Goal: Find contact information: Find contact information

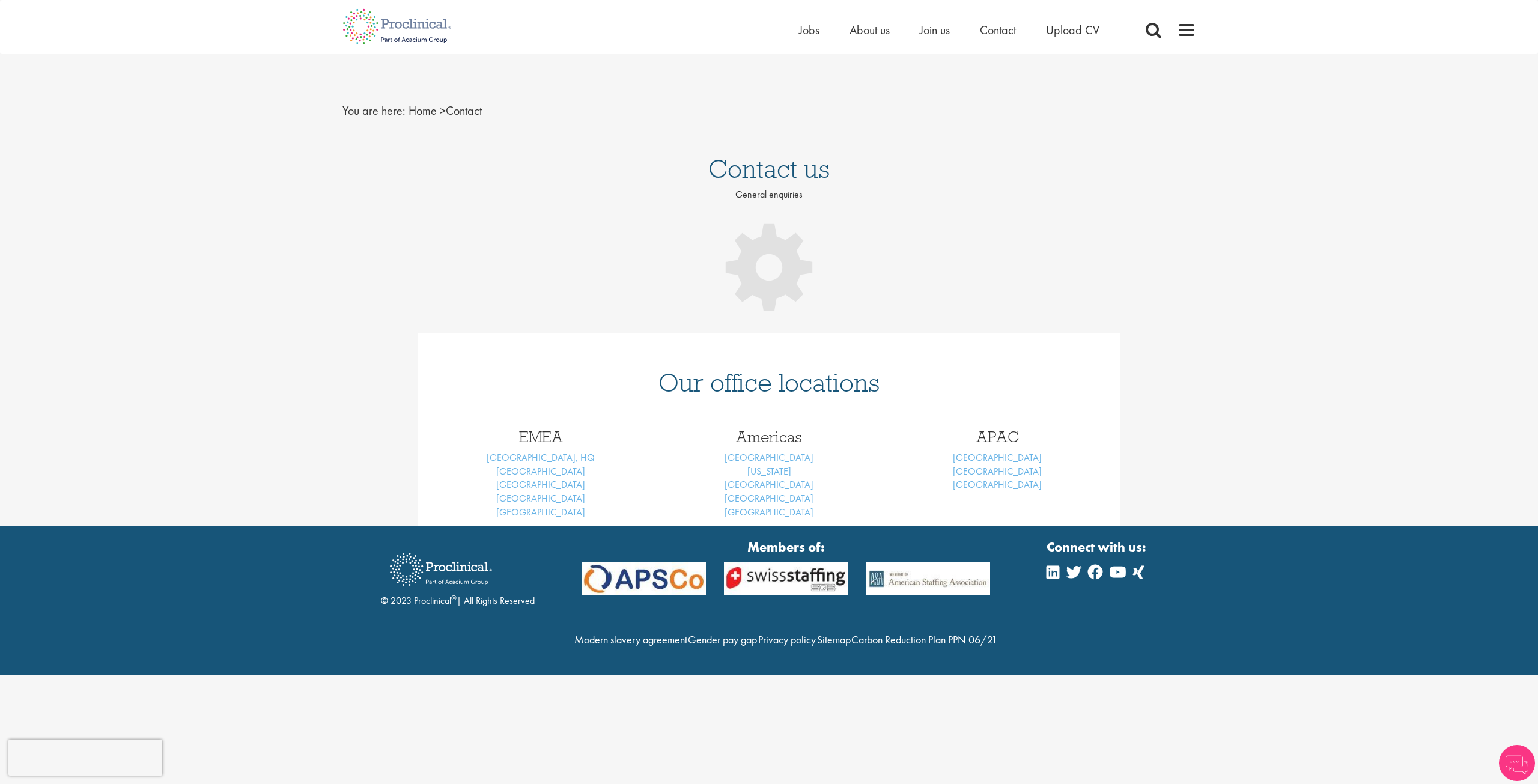
click at [880, 31] on span "About us" at bounding box center [870, 30] width 40 height 16
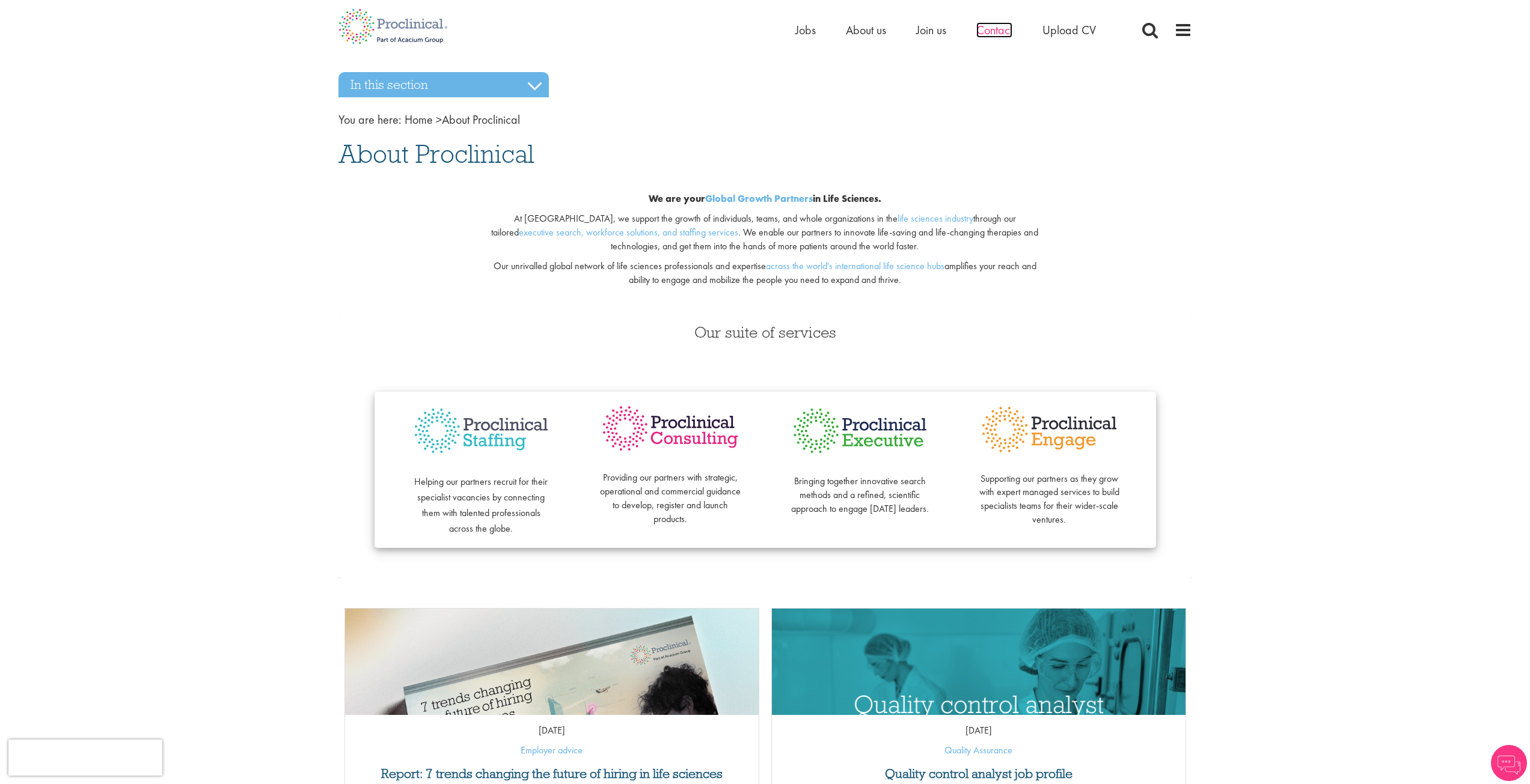
click at [984, 35] on span "Contact" at bounding box center [994, 30] width 36 height 16
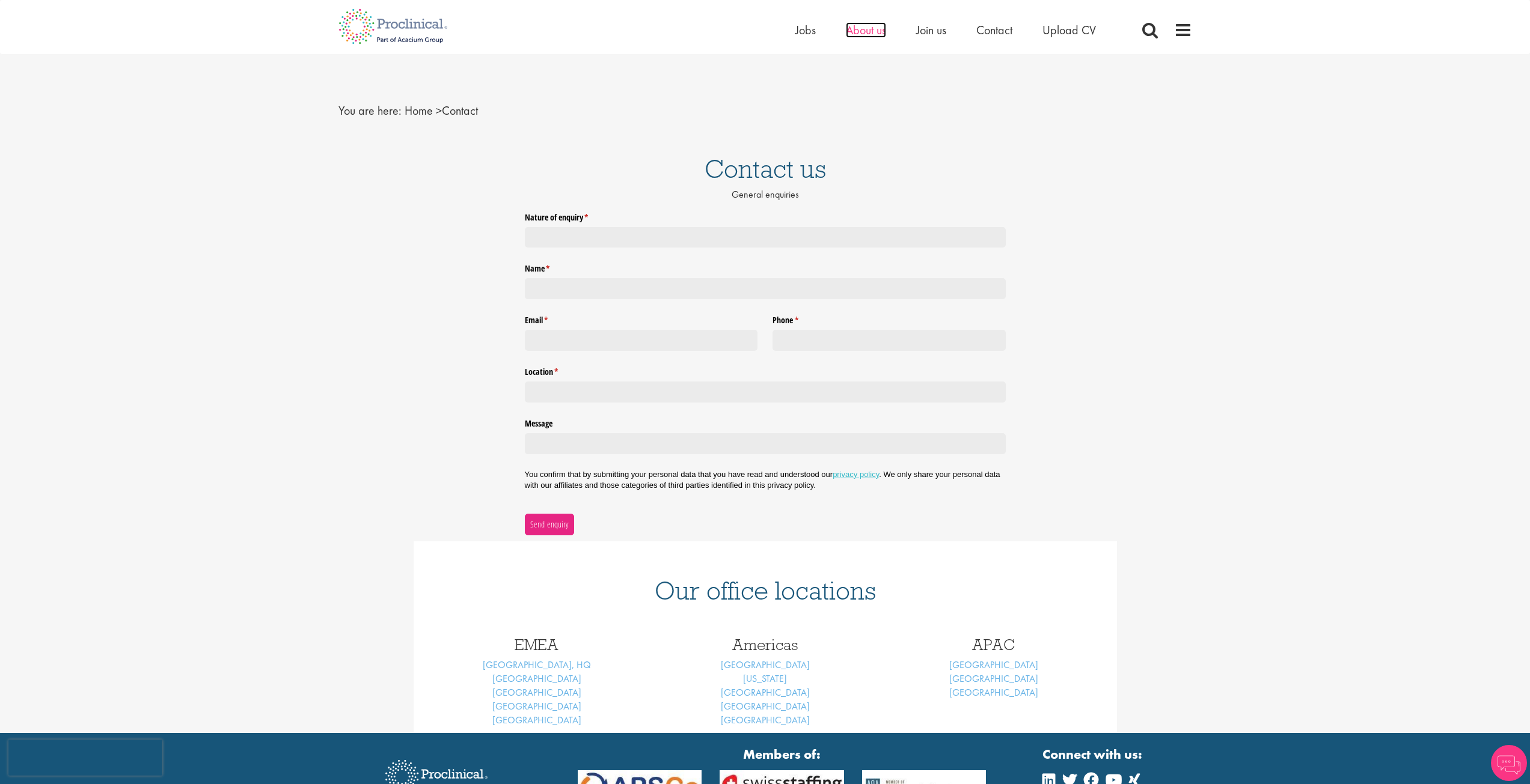
click at [860, 31] on span "About us" at bounding box center [866, 30] width 40 height 16
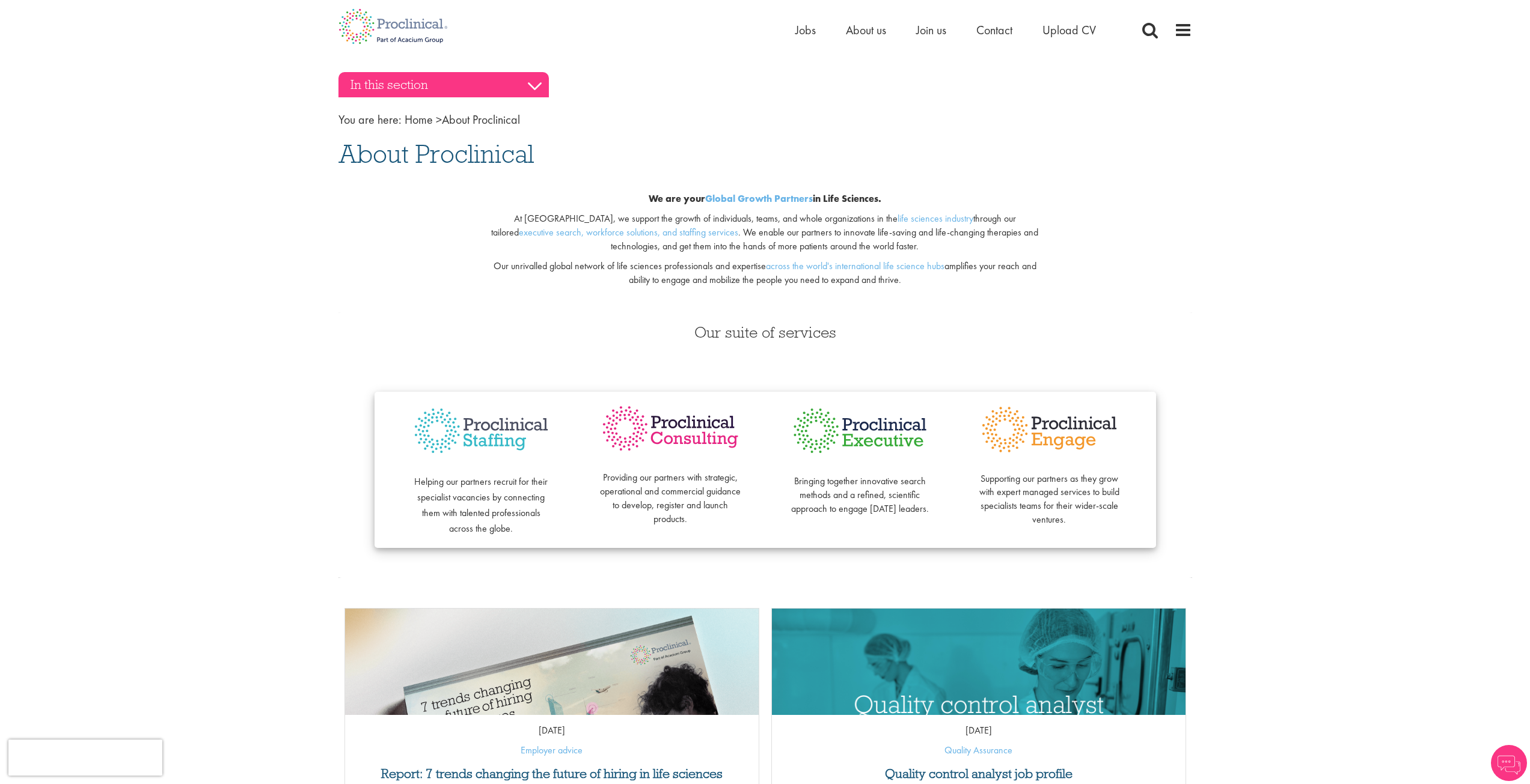
click at [524, 76] on h3 "In this section" at bounding box center [443, 84] width 210 height 25
click at [412, 88] on h3 "In this section" at bounding box center [443, 84] width 210 height 25
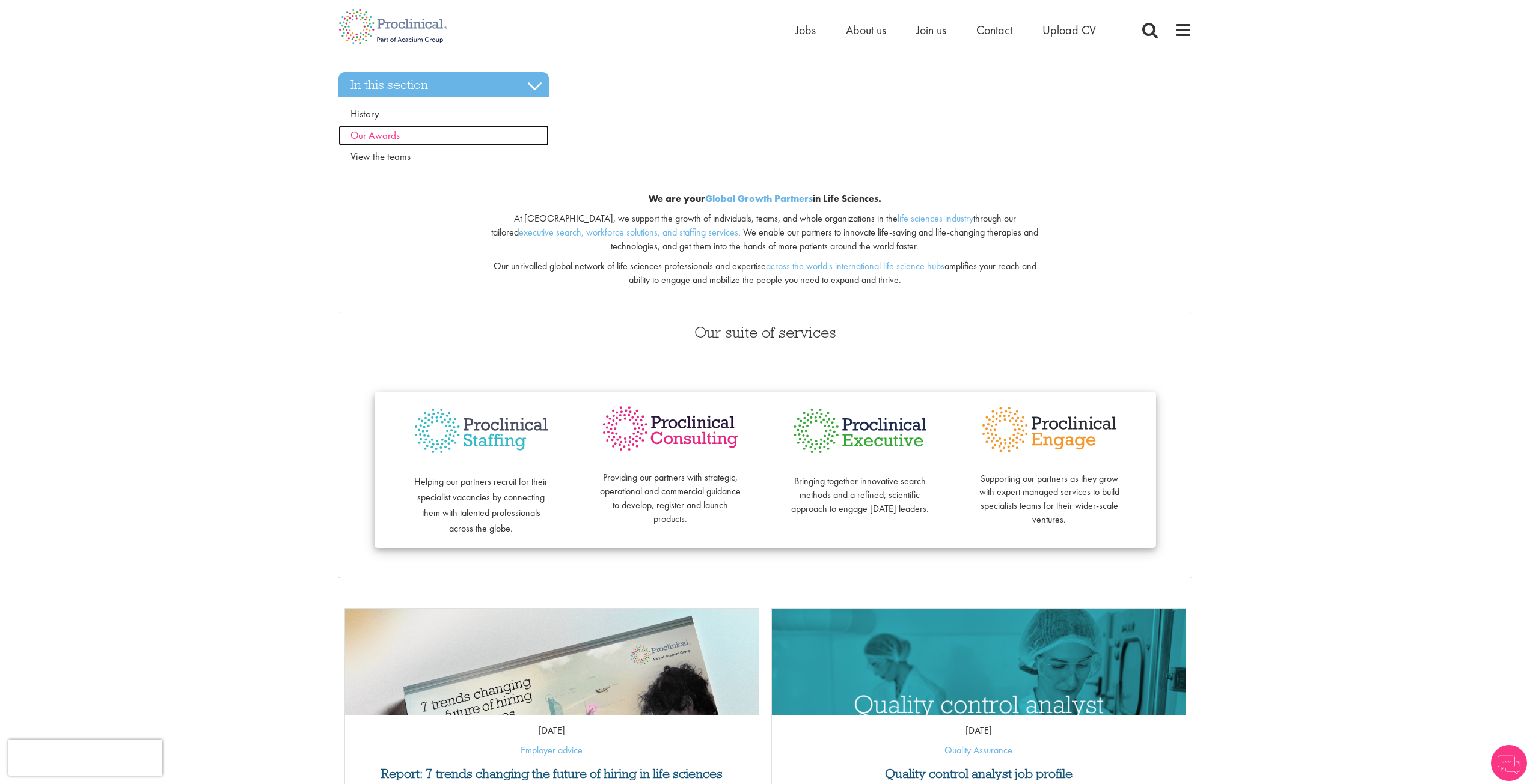
click at [381, 144] on link "Our Awards" at bounding box center [443, 136] width 210 height 22
click at [381, 151] on span "View the teams" at bounding box center [381, 156] width 60 height 13
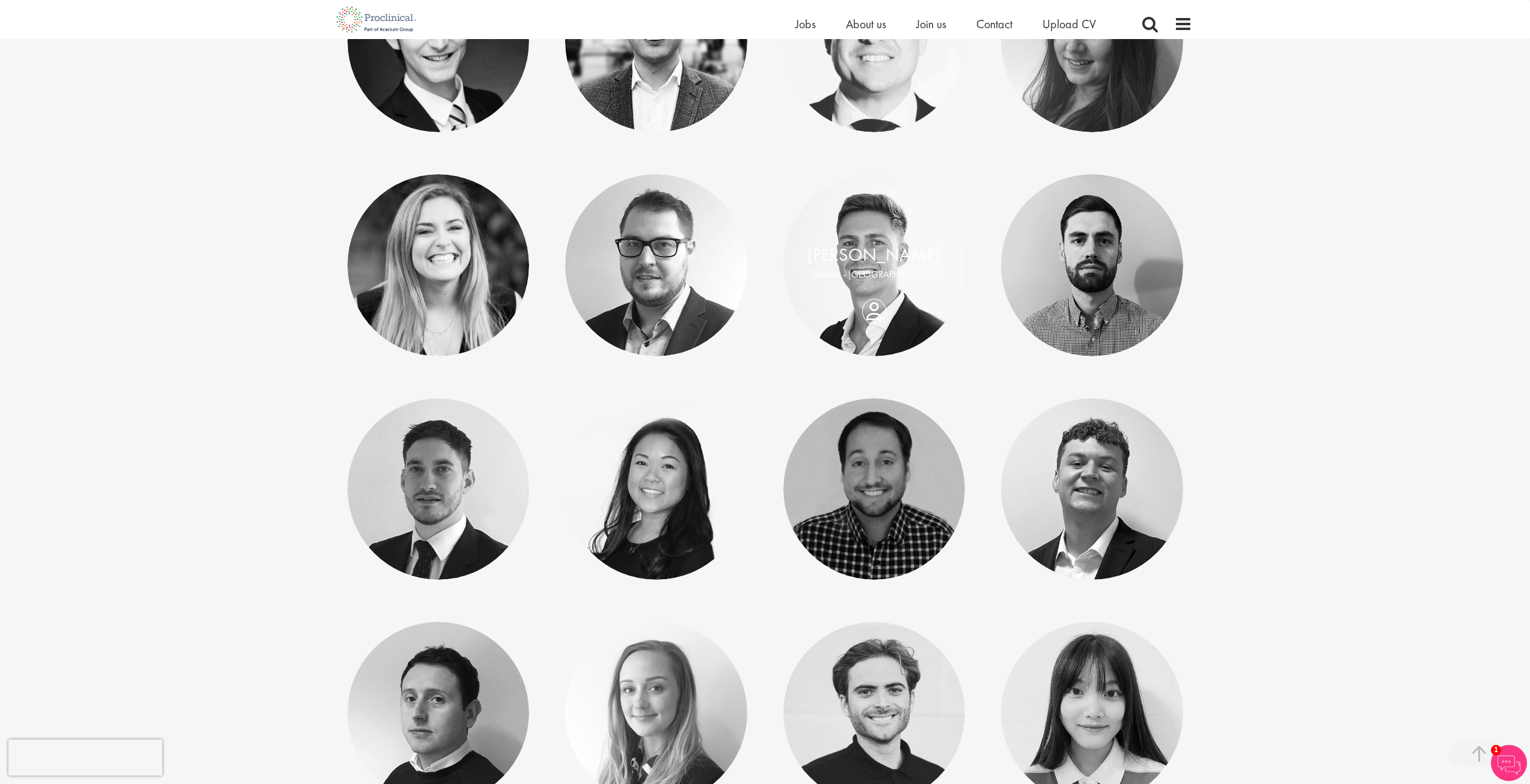
scroll to position [5292, 0]
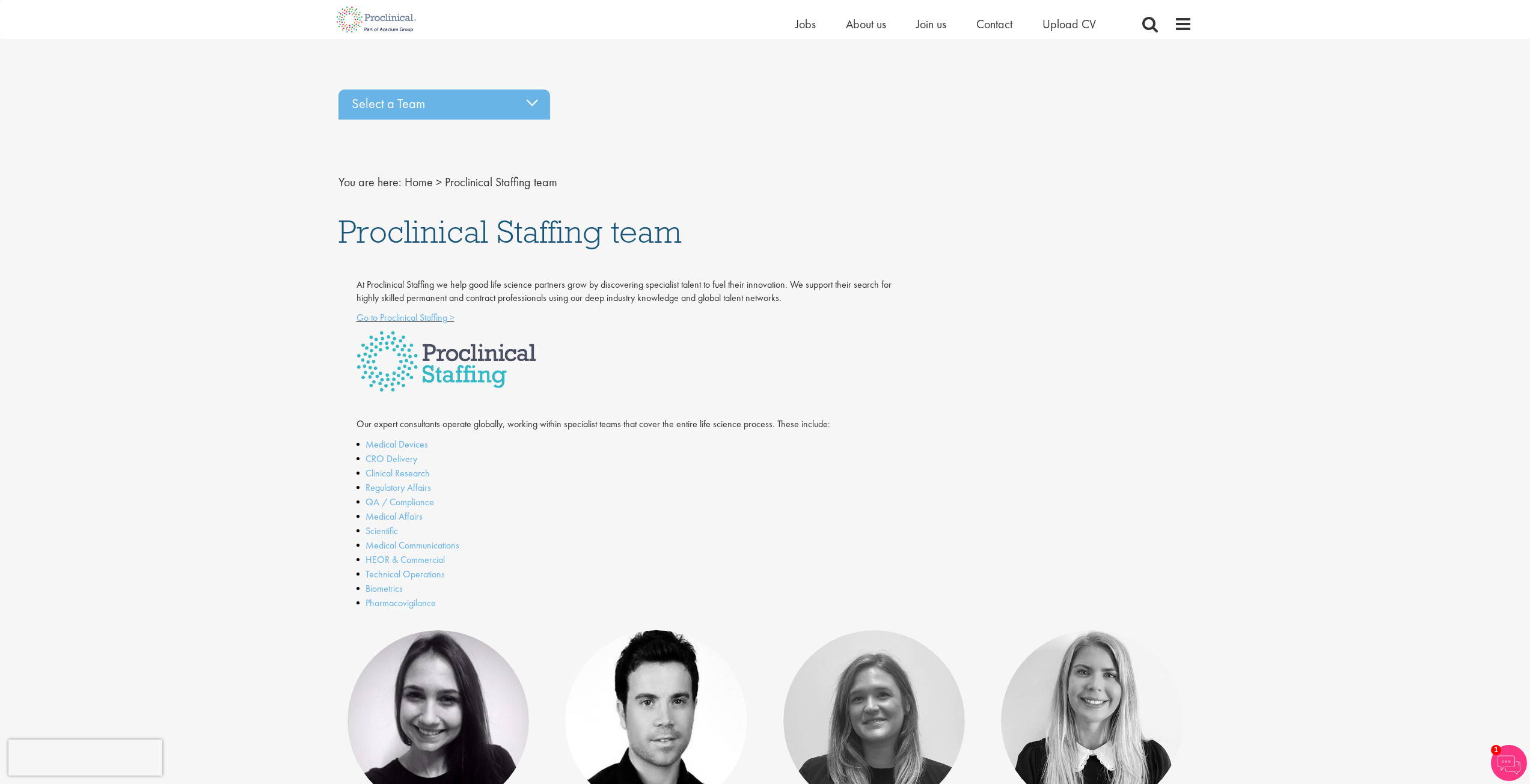
scroll to position [0, 0]
click at [440, 320] on link "Go to Proclinical Staffing >" at bounding box center [405, 319] width 98 height 13
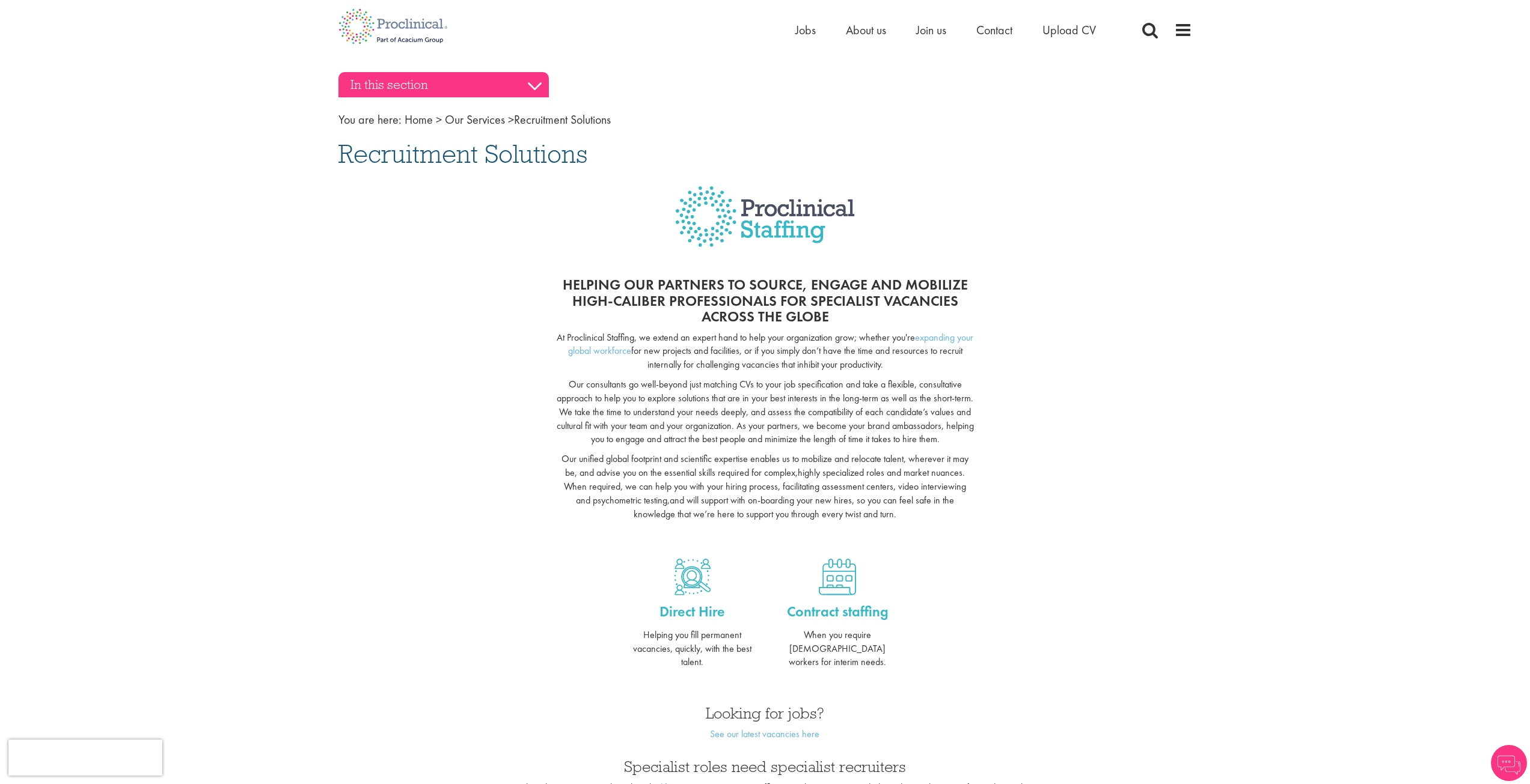
click at [463, 85] on h3 "In this section" at bounding box center [443, 84] width 210 height 25
click at [460, 92] on h3 "In this section" at bounding box center [443, 84] width 210 height 25
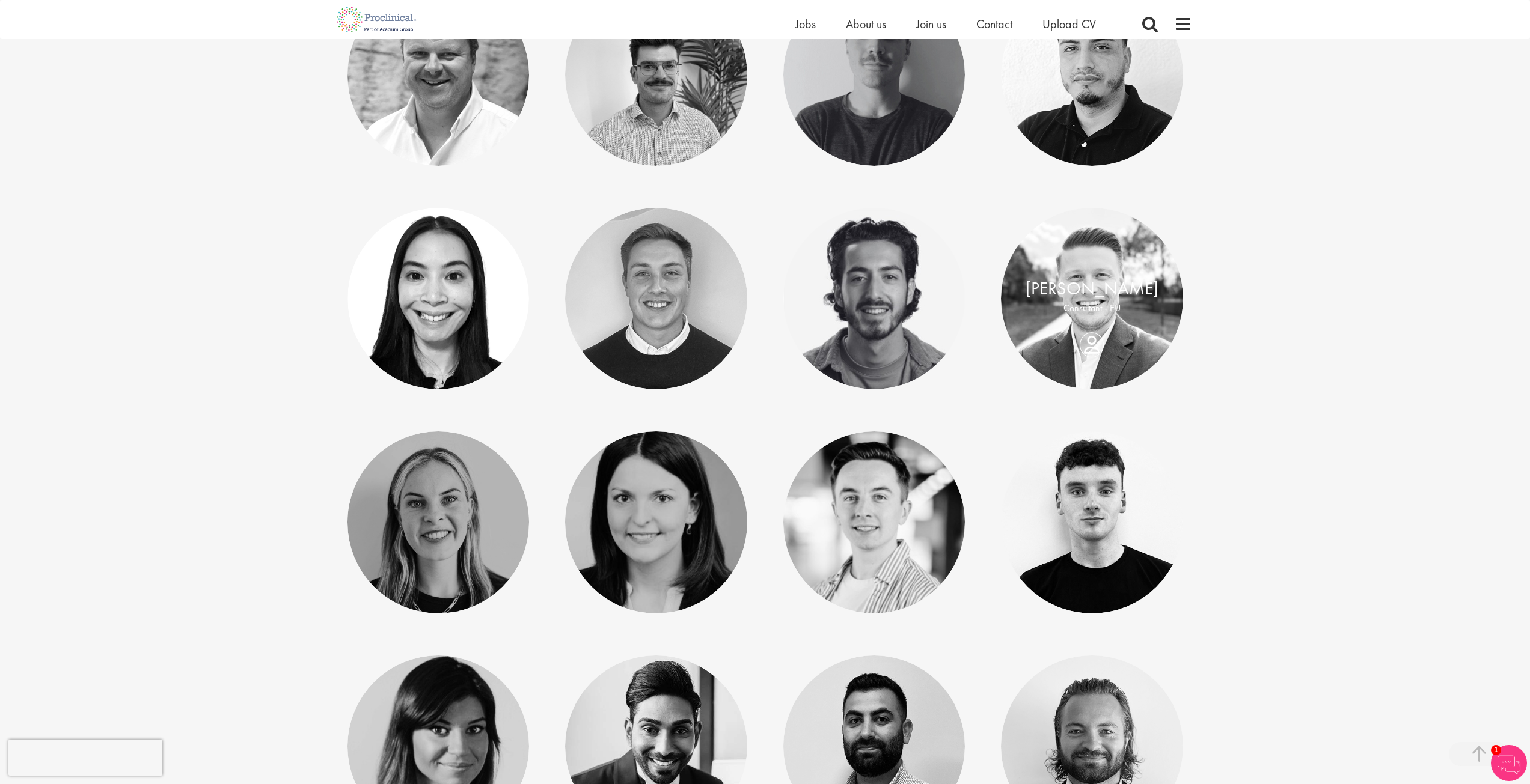
scroll to position [1322, 0]
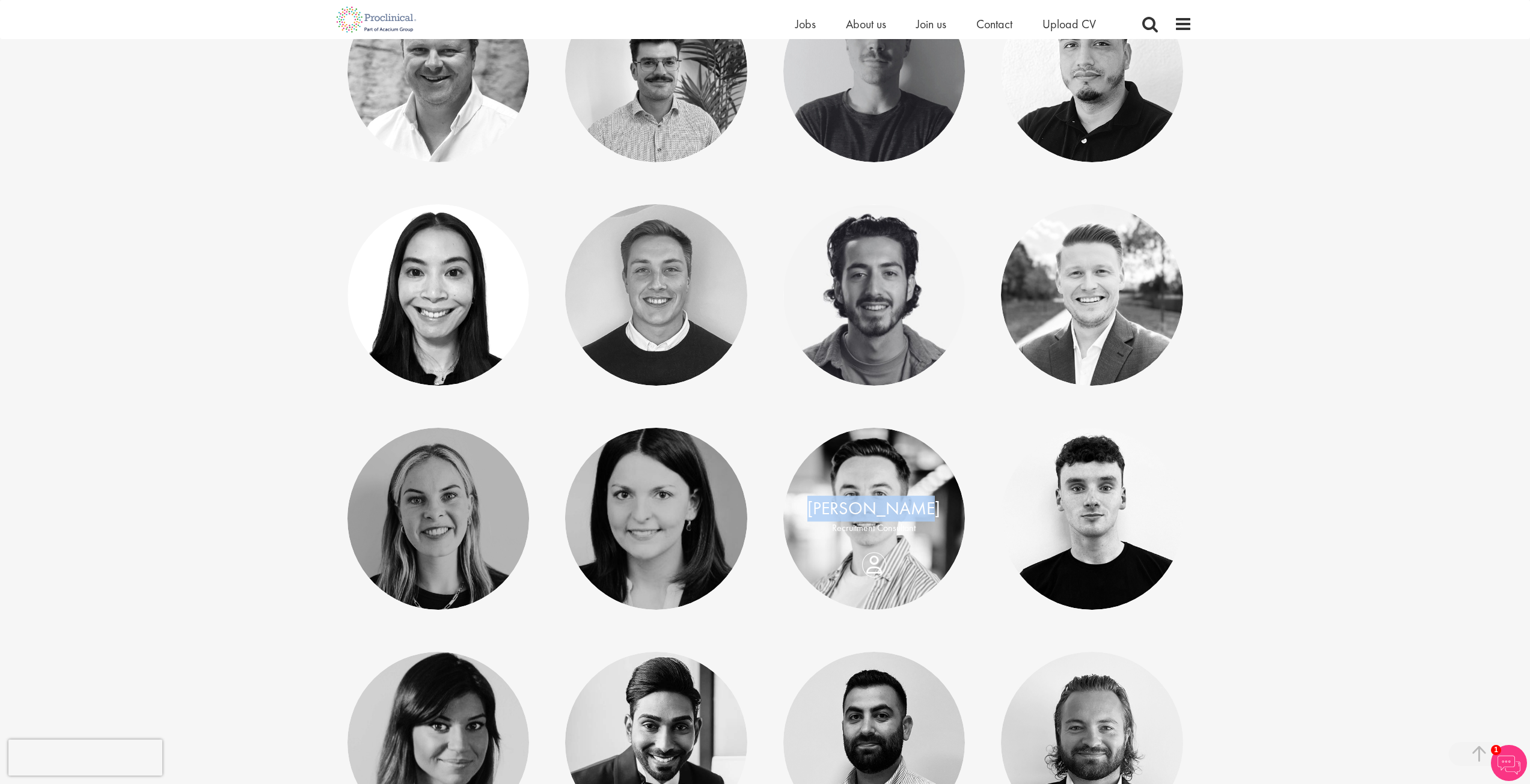
drag, startPoint x: 814, startPoint y: 509, endPoint x: 928, endPoint y: 509, distance: 114.0
click at [928, 509] on div "[PERSON_NAME]" at bounding box center [874, 509] width 158 height 26
copy link "[PERSON_NAME]"
